Goal: Check status: Check status

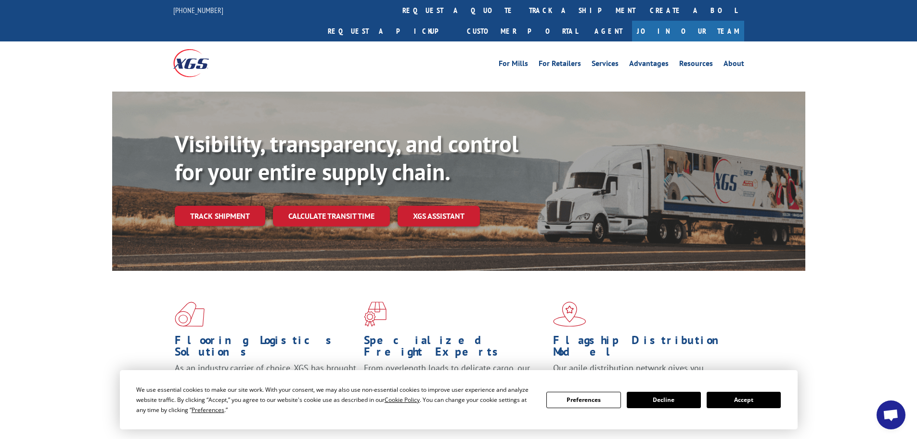
click at [233, 206] on link "Track shipment" at bounding box center [220, 216] width 91 height 20
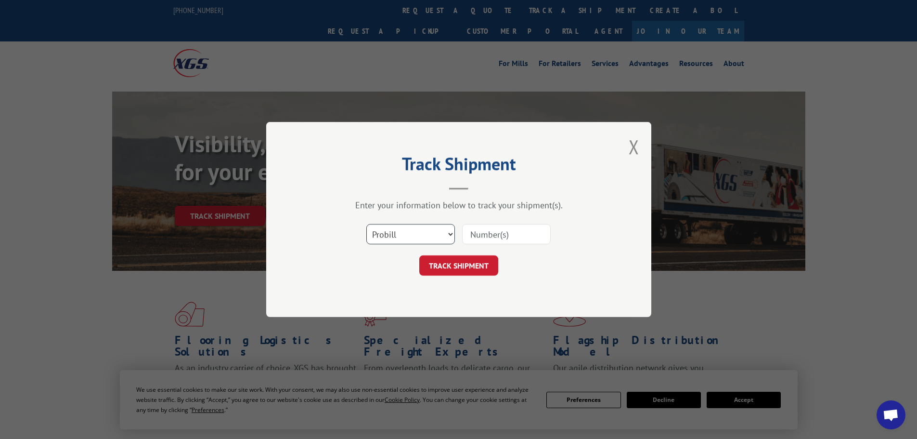
click at [448, 234] on select "Select category... Probill BOL PO" at bounding box center [410, 234] width 89 height 20
select select "bol"
click at [366, 224] on select "Select category... Probill BOL PO" at bounding box center [410, 234] width 89 height 20
click at [378, 231] on select "Select category... Probill BOL PO" at bounding box center [410, 234] width 89 height 20
click at [496, 236] on input at bounding box center [506, 234] width 89 height 20
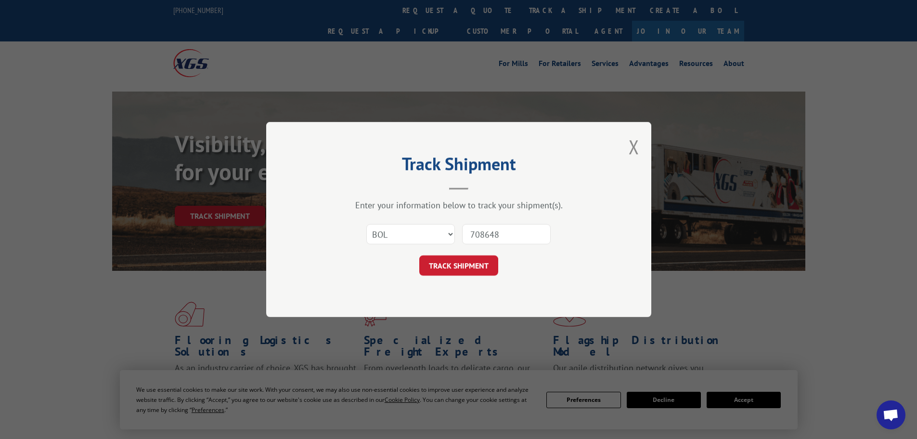
type input "7086489"
click button "TRACK SHIPMENT" at bounding box center [458, 265] width 79 height 20
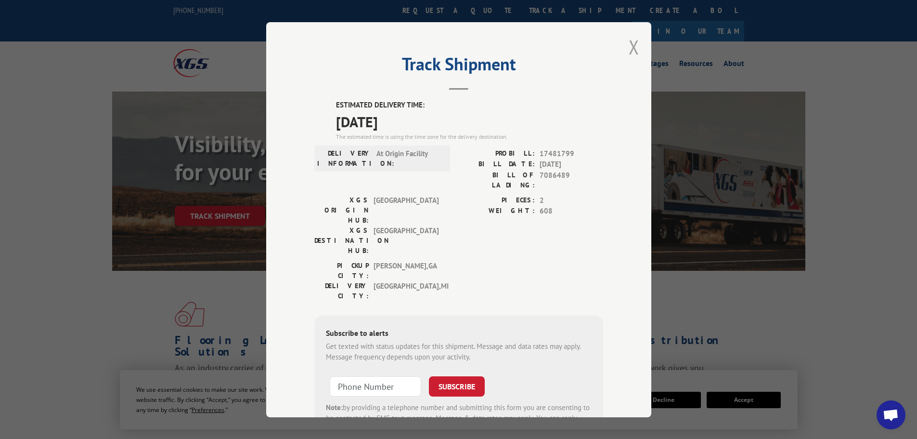
click at [635, 53] on button "Close modal" at bounding box center [634, 47] width 11 height 26
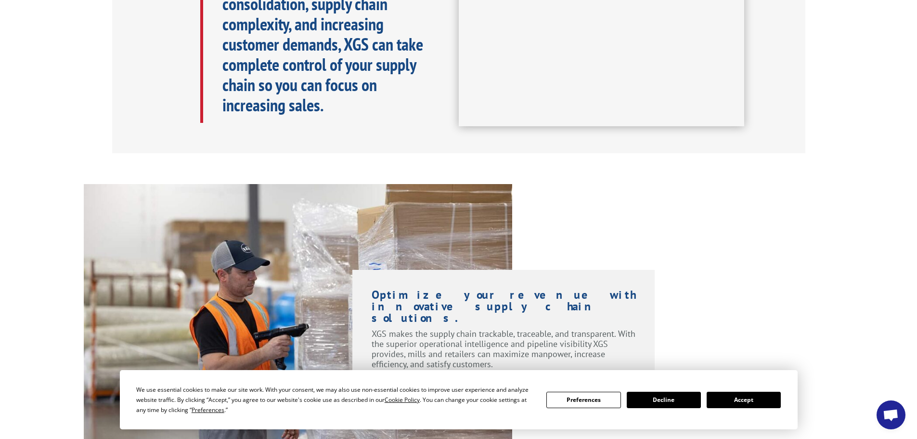
scroll to position [722, 0]
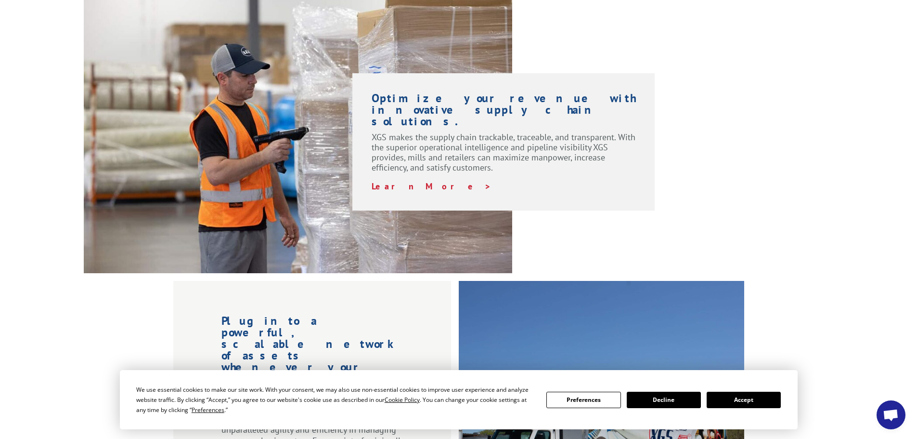
click at [39, 144] on div "Optimize your revenue with innovative supply chain solutions. XGS makes the sup…" at bounding box center [458, 129] width 917 height 285
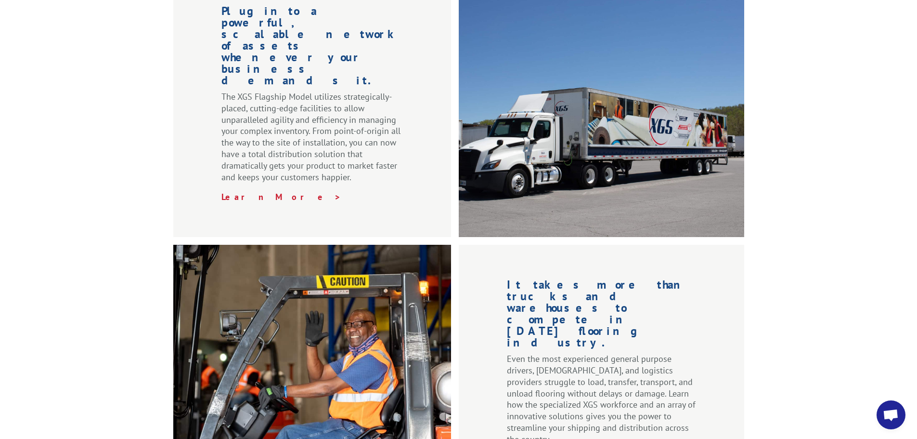
scroll to position [1059, 0]
